Goal: Task Accomplishment & Management: Use online tool/utility

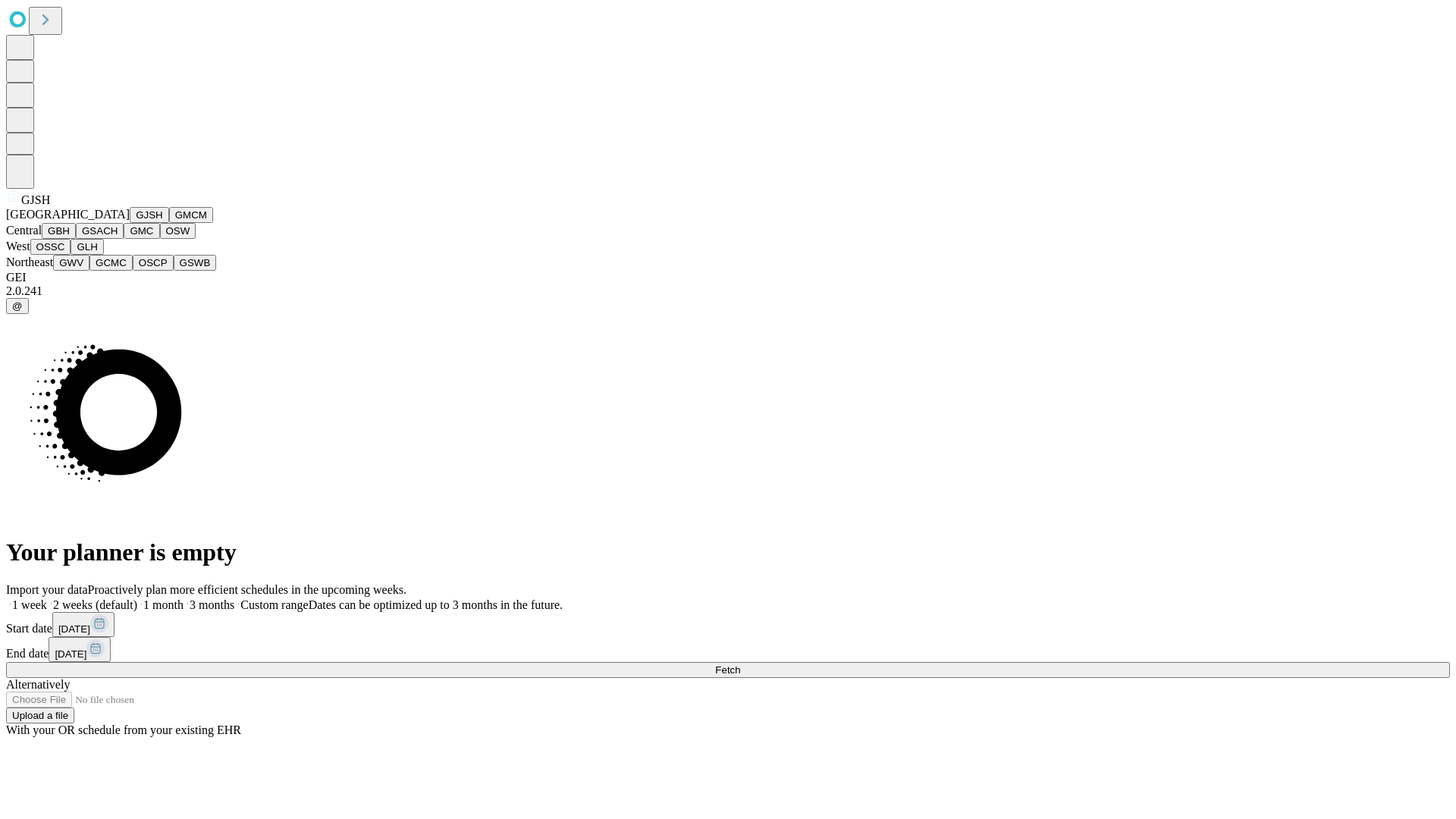
click at [130, 223] on button "GJSH" at bounding box center [150, 215] width 39 height 16
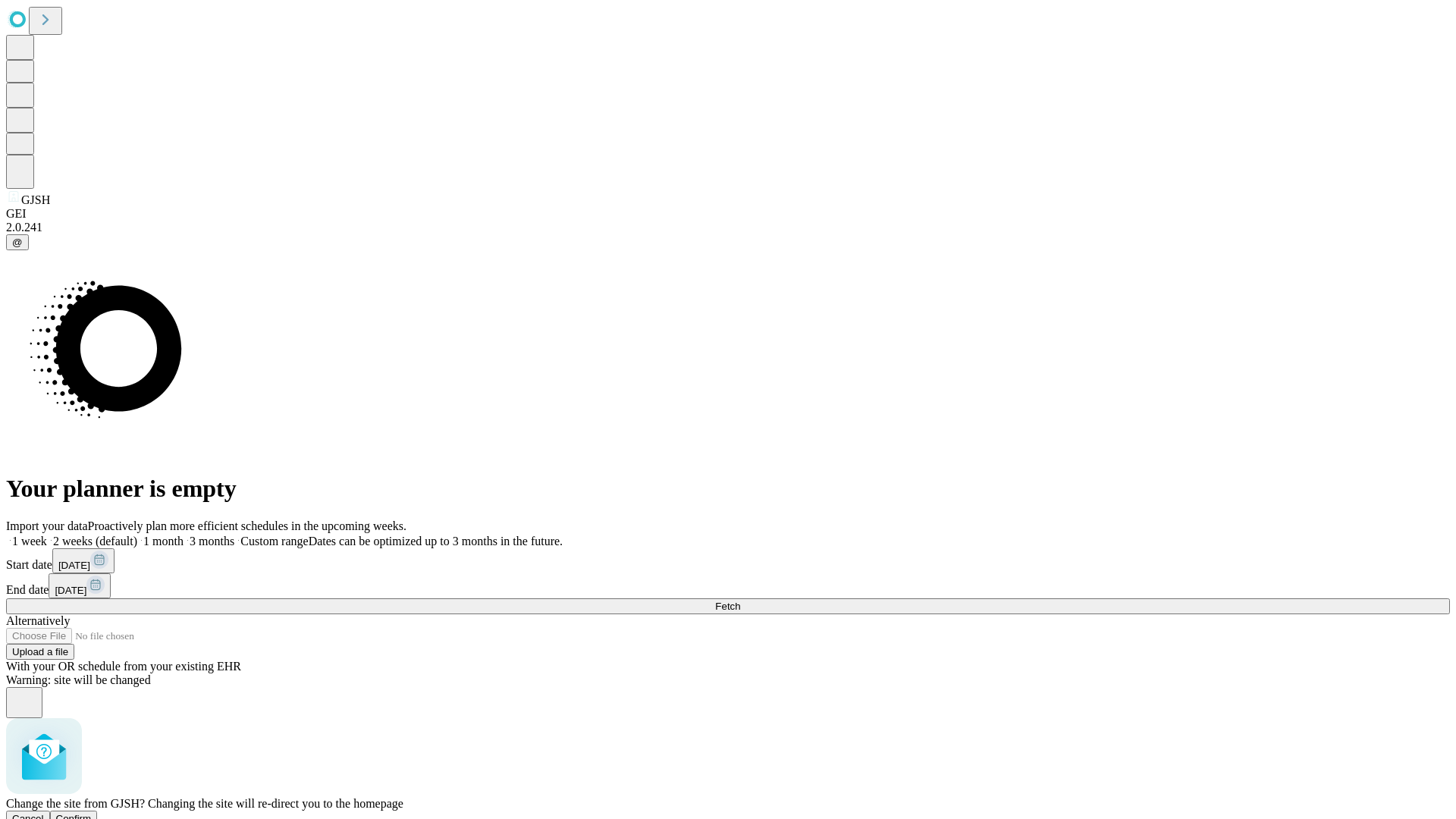
click at [91, 813] on span "Confirm" at bounding box center [74, 818] width 36 height 12
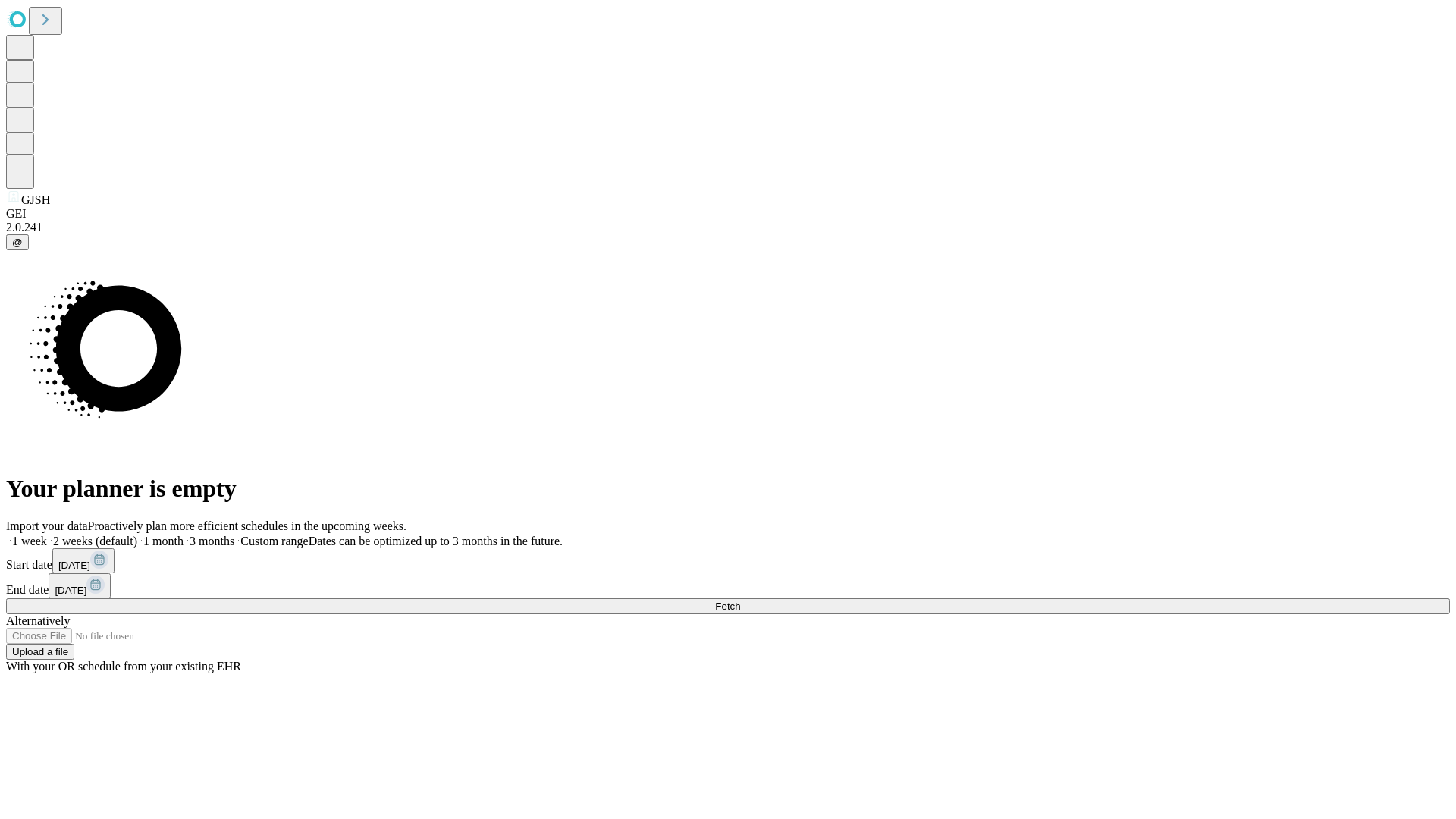
click at [184, 535] on label "1 month" at bounding box center [160, 541] width 47 height 13
click at [740, 600] on span "Fetch" at bounding box center [728, 606] width 25 height 12
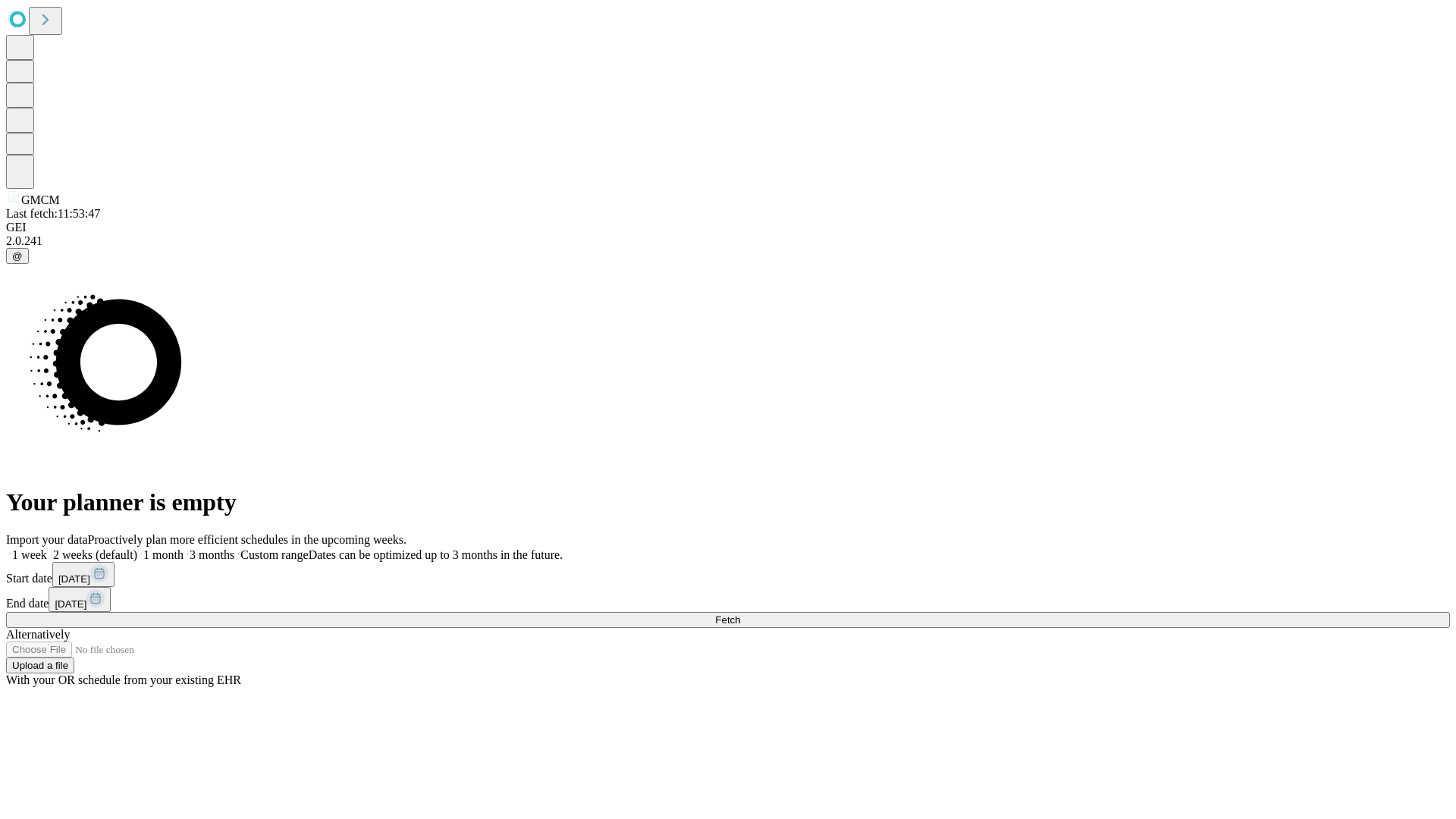
click at [184, 548] on label "1 month" at bounding box center [160, 555] width 47 height 13
click at [740, 614] on span "Fetch" at bounding box center [728, 619] width 25 height 12
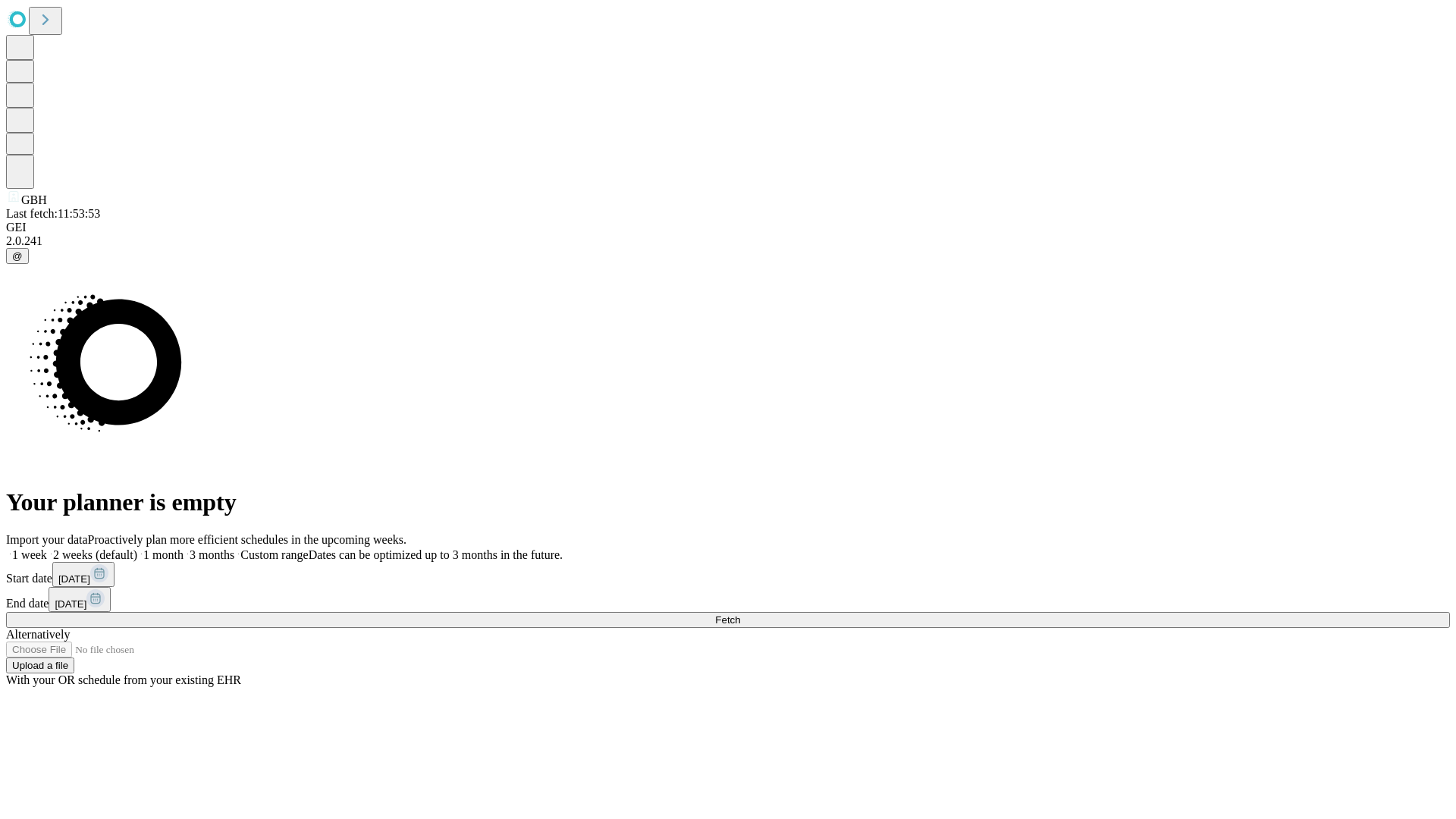
click at [184, 548] on label "1 month" at bounding box center [160, 555] width 47 height 13
click at [740, 614] on span "Fetch" at bounding box center [728, 619] width 25 height 12
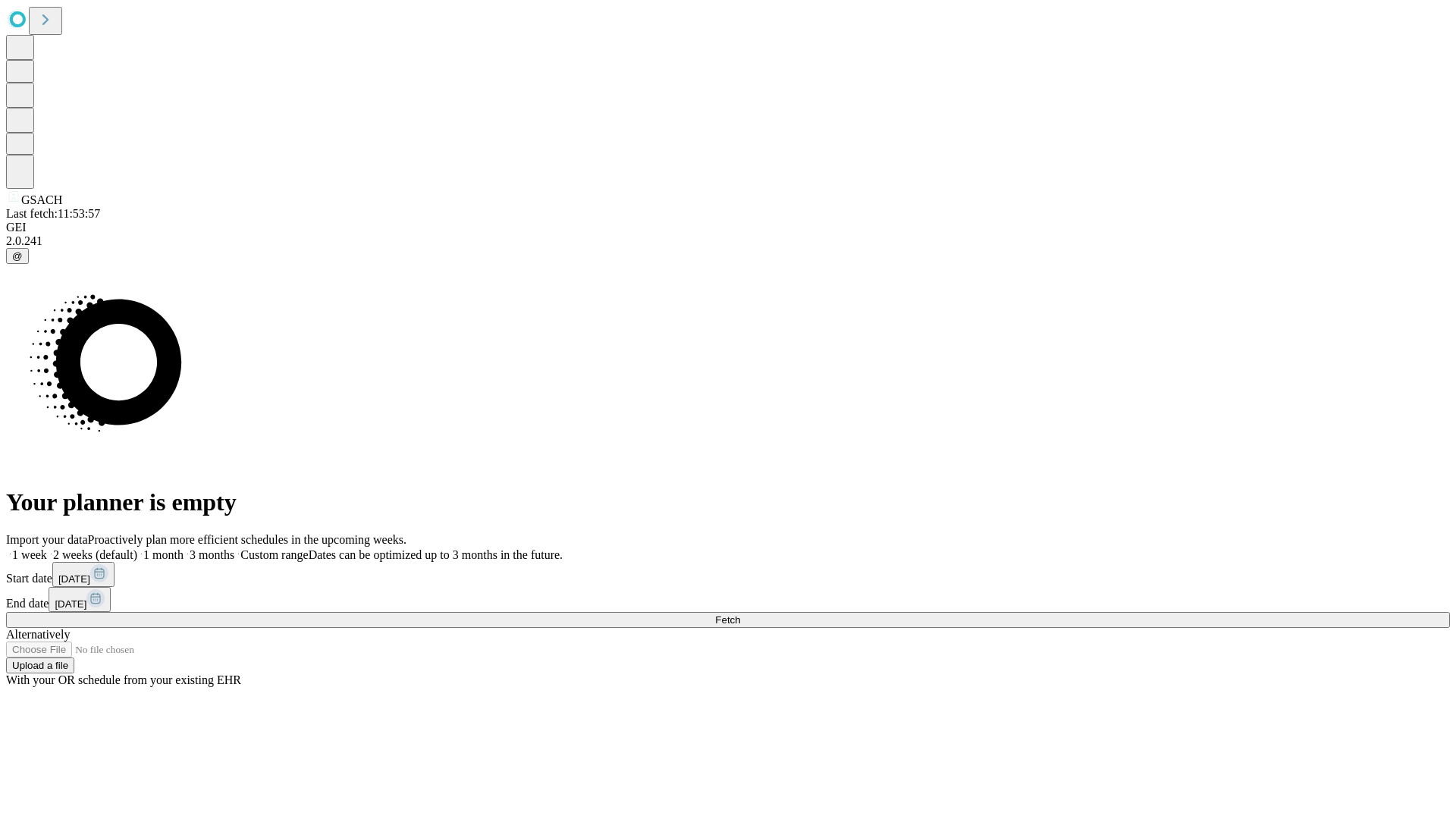
click at [184, 548] on label "1 month" at bounding box center [160, 555] width 47 height 13
click at [740, 614] on span "Fetch" at bounding box center [728, 619] width 25 height 12
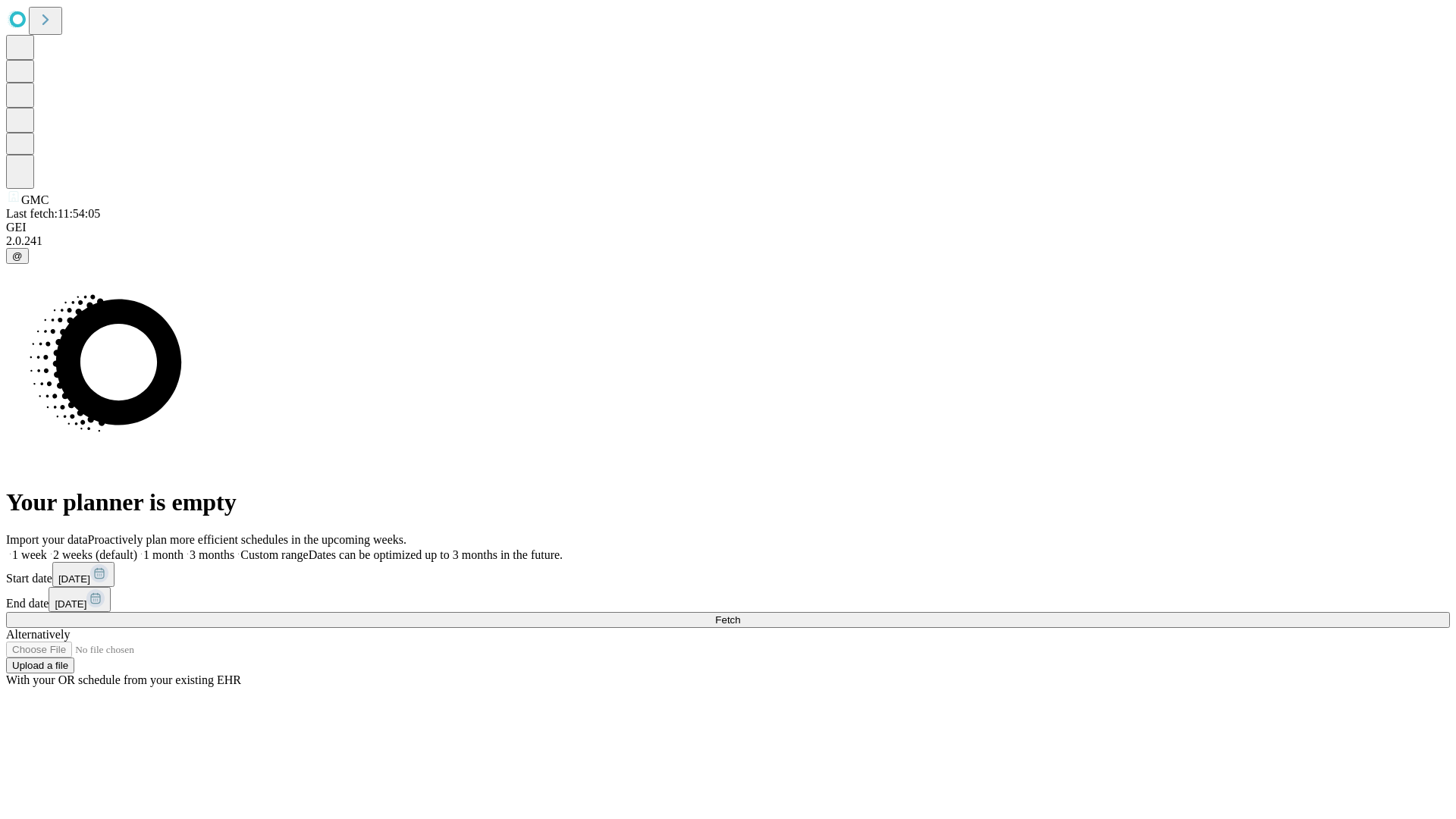
click at [184, 548] on label "1 month" at bounding box center [160, 555] width 47 height 13
click at [740, 614] on span "Fetch" at bounding box center [728, 619] width 25 height 12
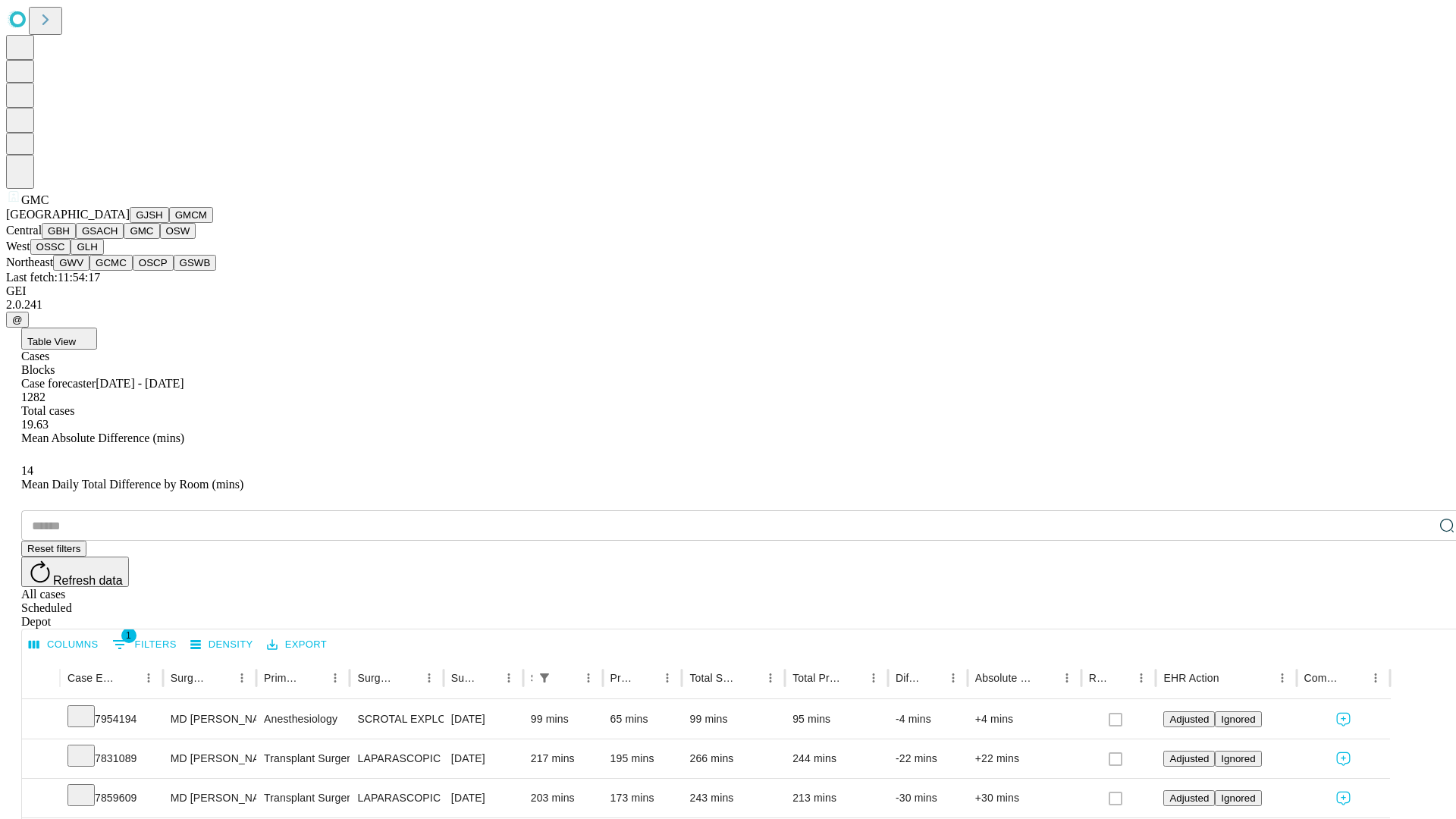
click at [160, 239] on button "OSW" at bounding box center [178, 231] width 37 height 16
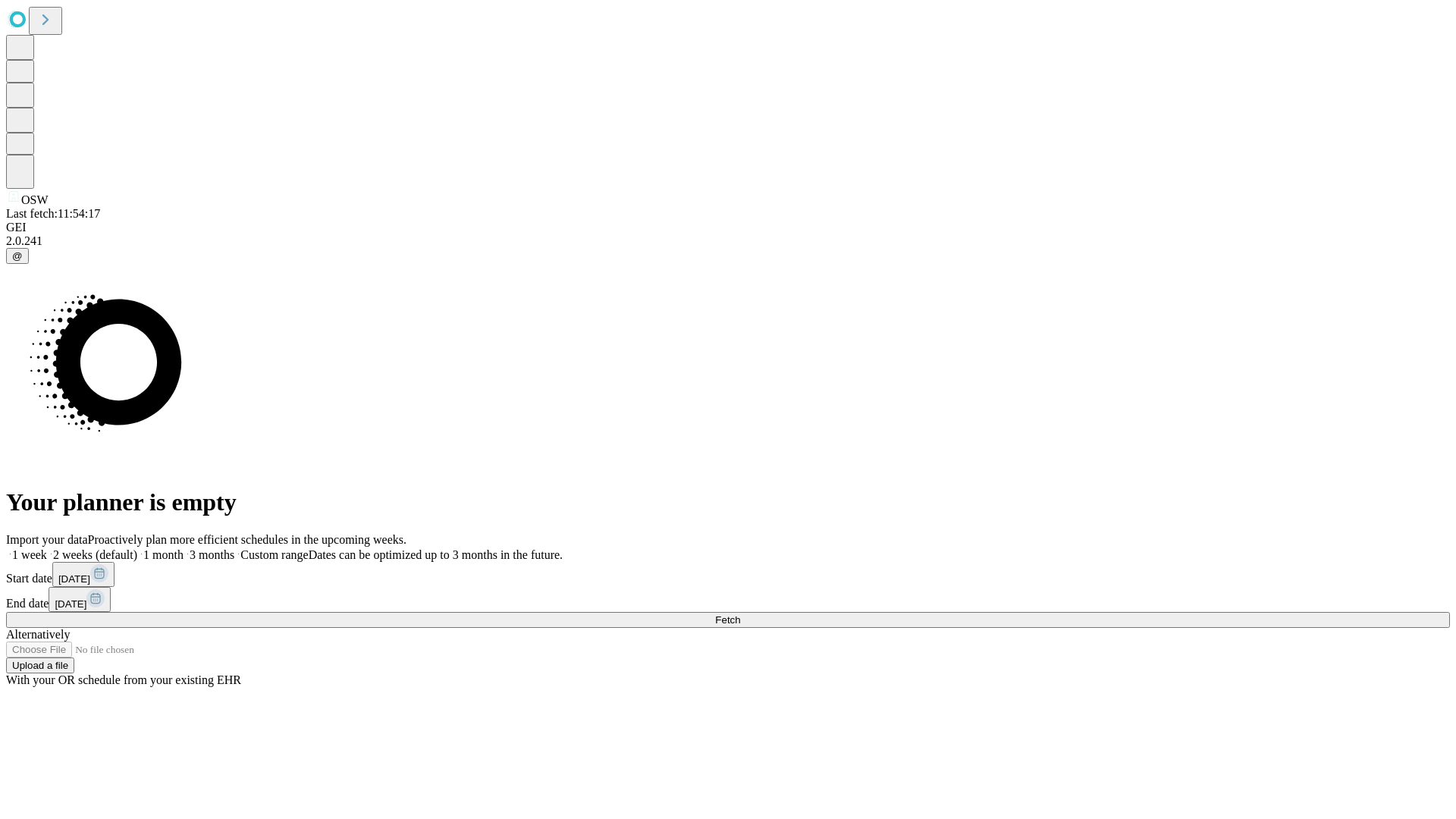
click at [184, 548] on label "1 month" at bounding box center [160, 555] width 47 height 13
click at [740, 614] on span "Fetch" at bounding box center [728, 619] width 25 height 12
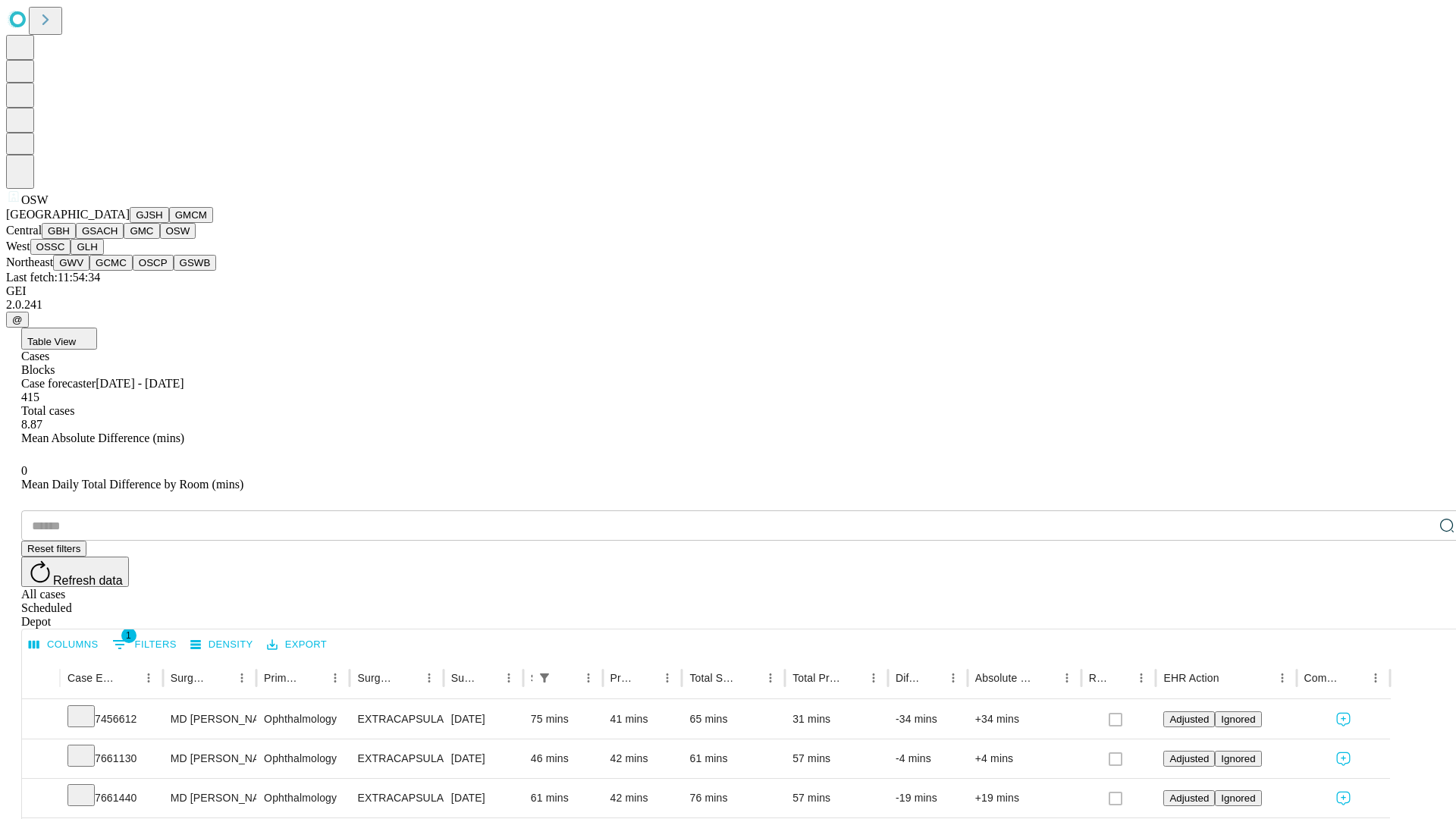
click at [72, 254] on button "OSSC" at bounding box center [51, 247] width 41 height 16
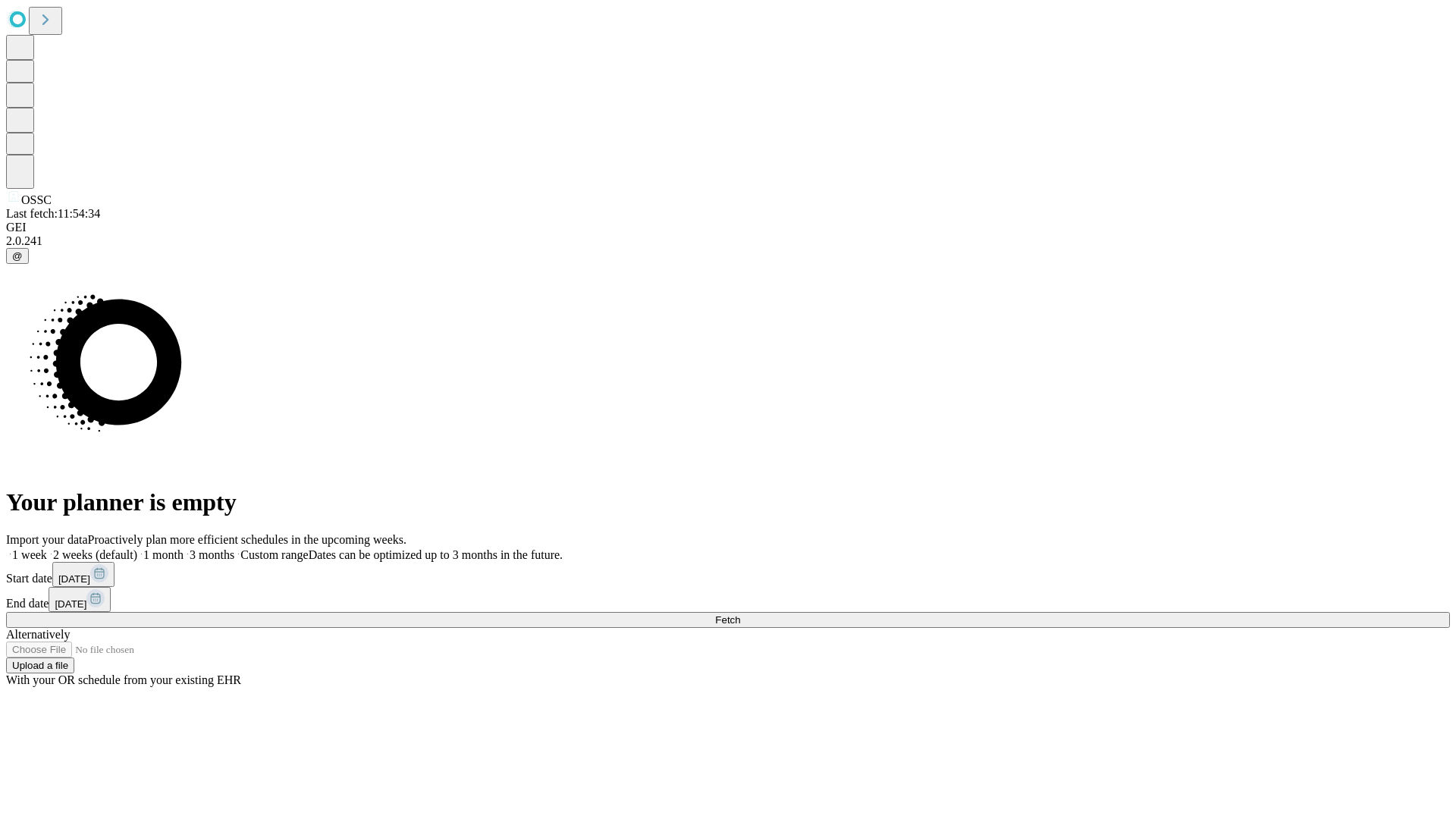
click at [184, 548] on label "1 month" at bounding box center [160, 555] width 47 height 13
click at [740, 614] on span "Fetch" at bounding box center [728, 619] width 25 height 12
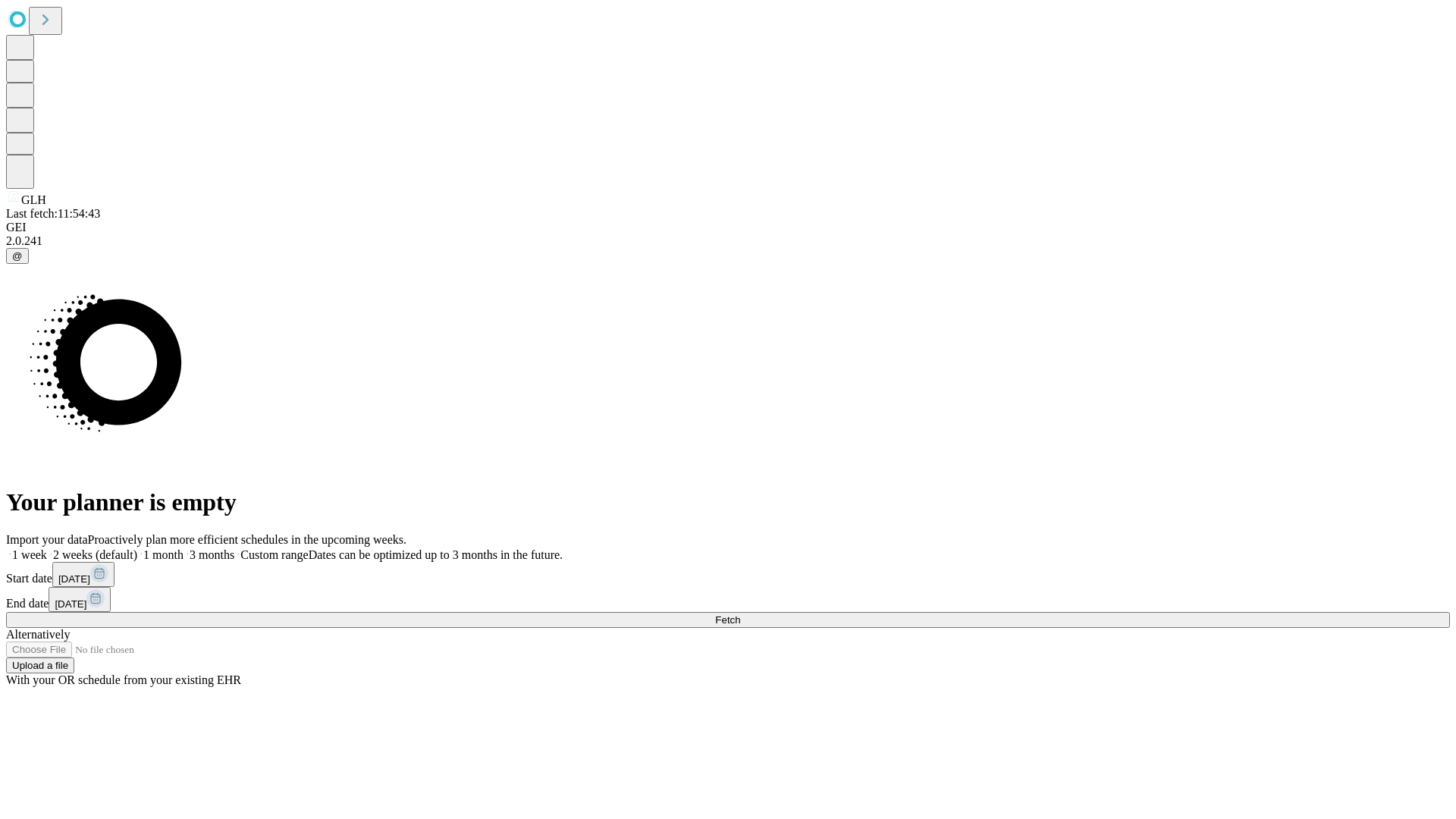
click at [184, 548] on label "1 month" at bounding box center [160, 555] width 47 height 13
click at [740, 614] on span "Fetch" at bounding box center [728, 619] width 25 height 12
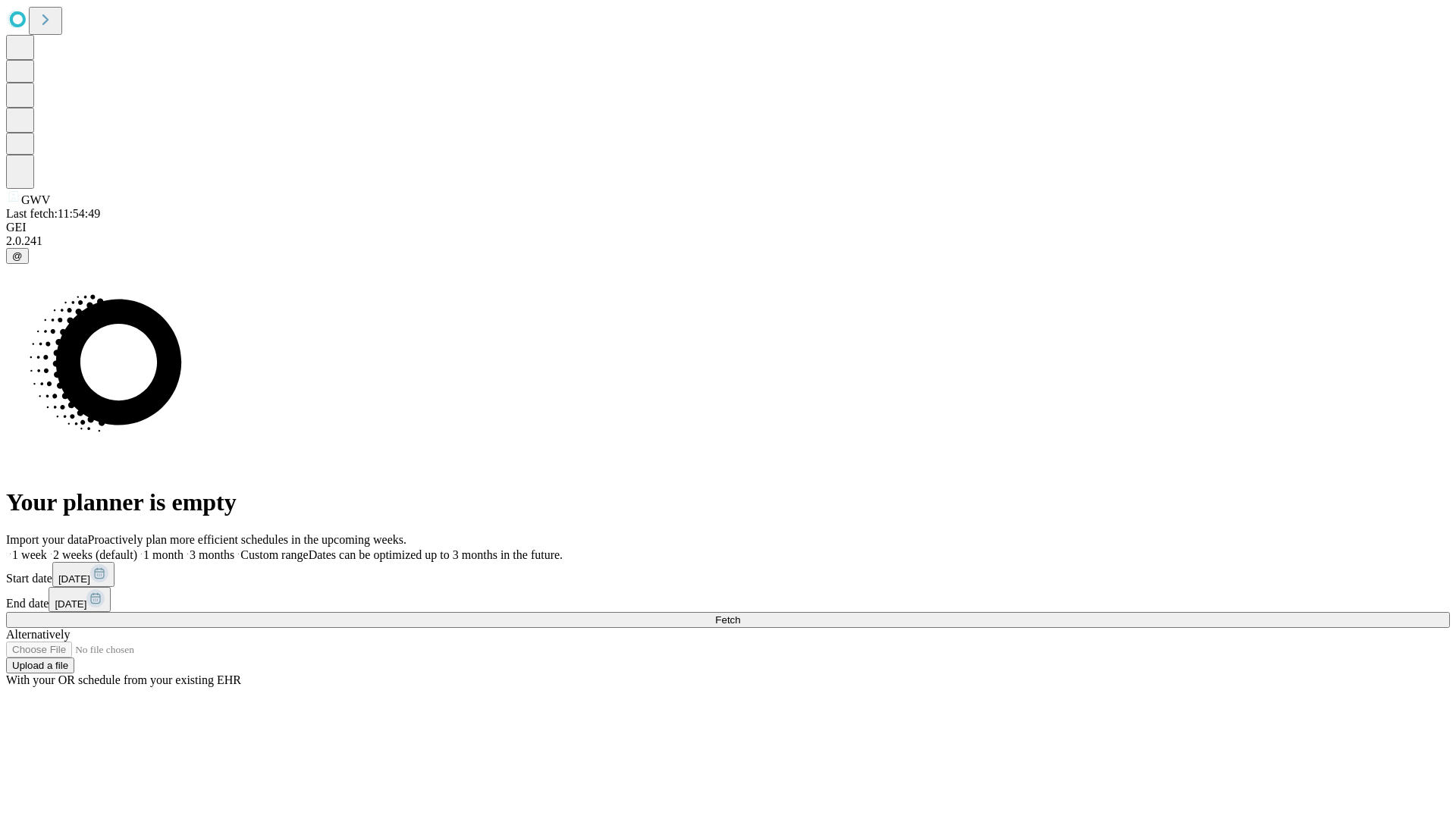
click at [184, 548] on label "1 month" at bounding box center [160, 555] width 47 height 13
click at [740, 614] on span "Fetch" at bounding box center [728, 619] width 25 height 12
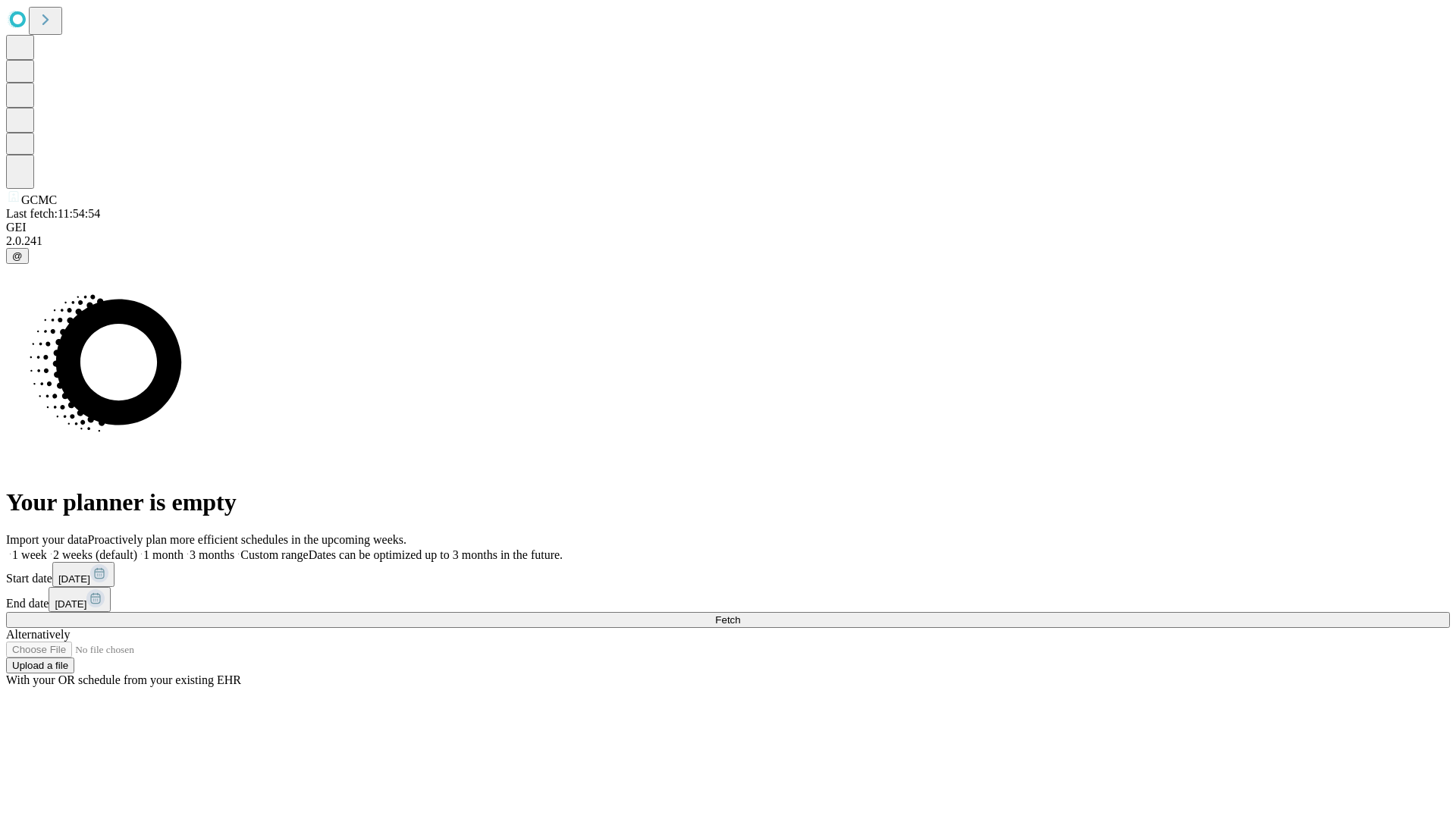
click at [184, 548] on label "1 month" at bounding box center [160, 555] width 47 height 13
click at [740, 614] on span "Fetch" at bounding box center [728, 619] width 25 height 12
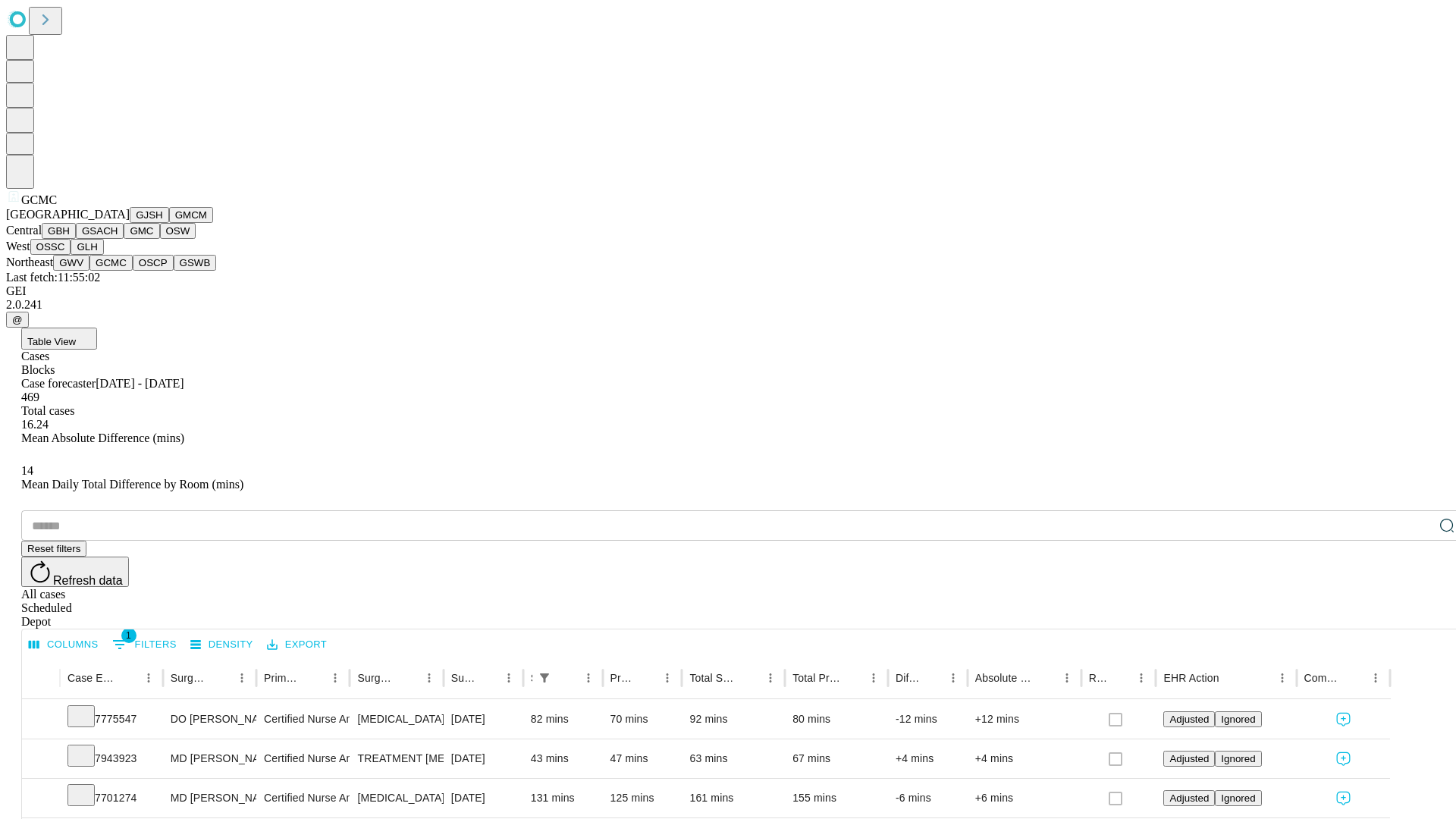
click at [133, 271] on button "OSCP" at bounding box center [153, 263] width 41 height 16
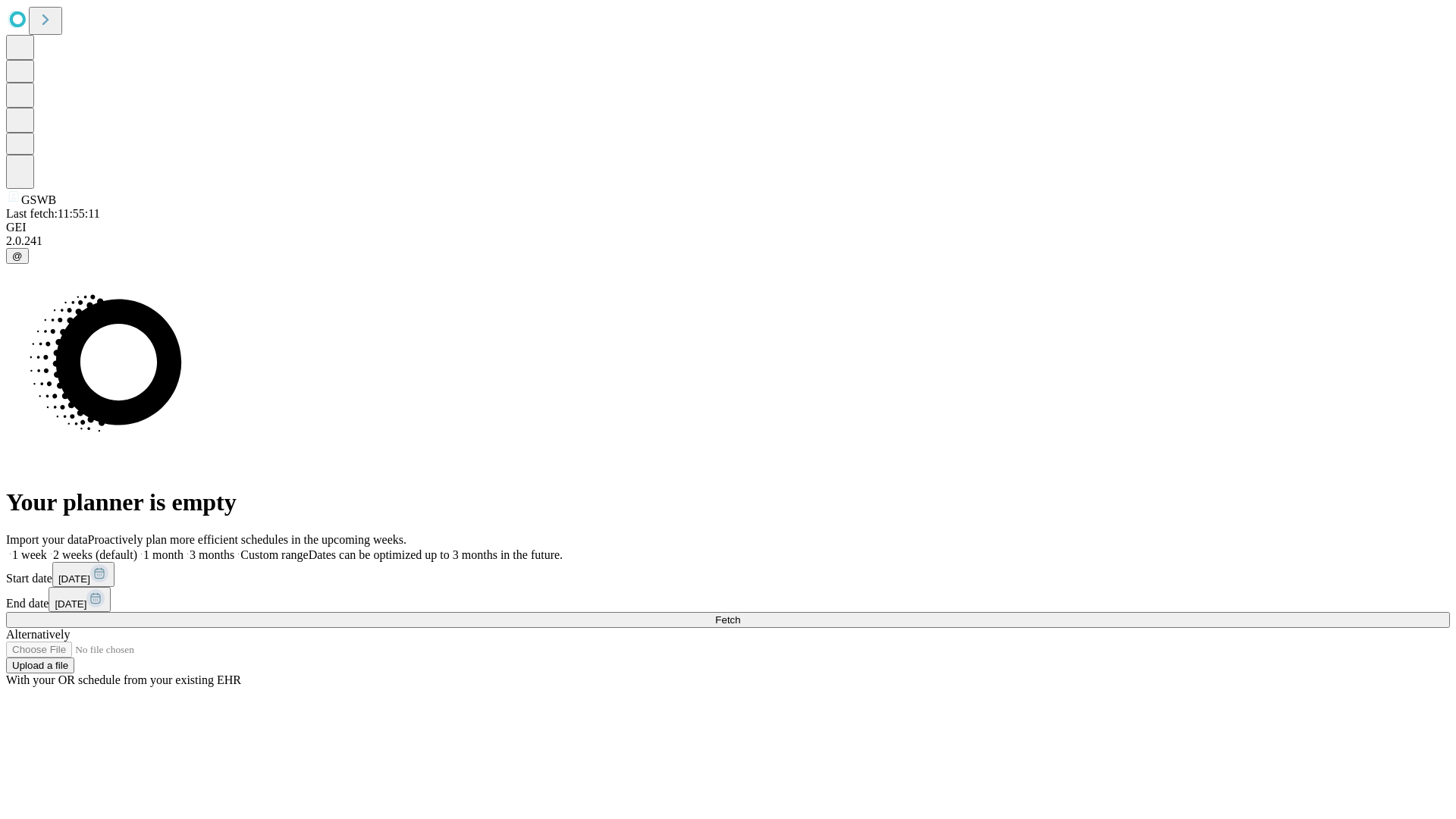
click at [184, 548] on label "1 month" at bounding box center [160, 555] width 47 height 13
click at [740, 614] on span "Fetch" at bounding box center [728, 619] width 25 height 12
